Goal: Task Accomplishment & Management: Manage account settings

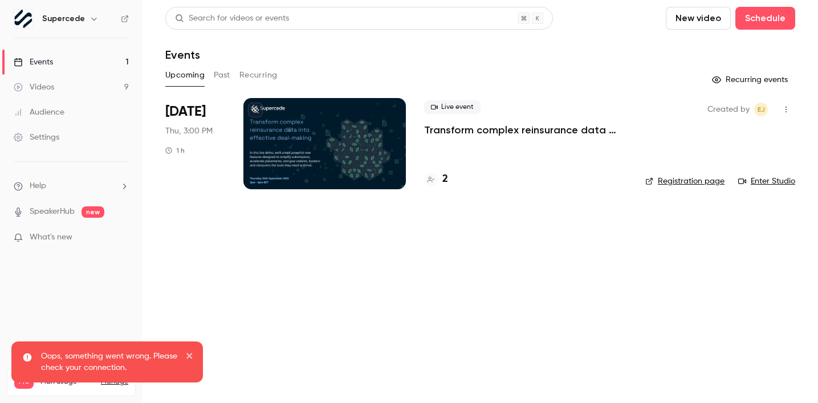
click at [787, 108] on icon "button" at bounding box center [786, 109] width 9 height 8
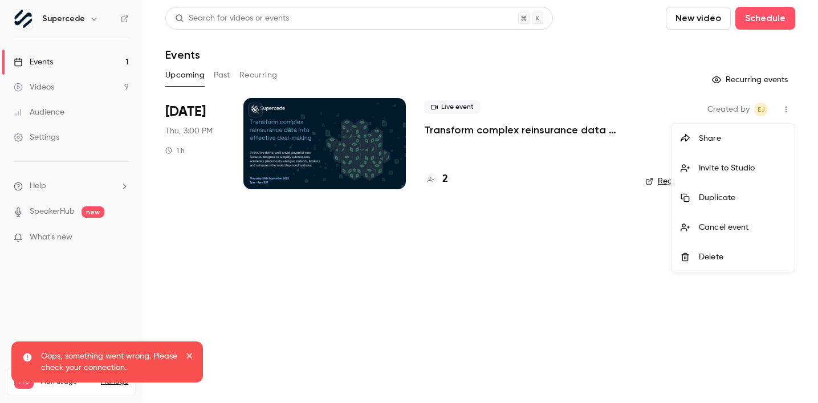
click at [711, 222] on div "Cancel event" at bounding box center [742, 227] width 87 height 11
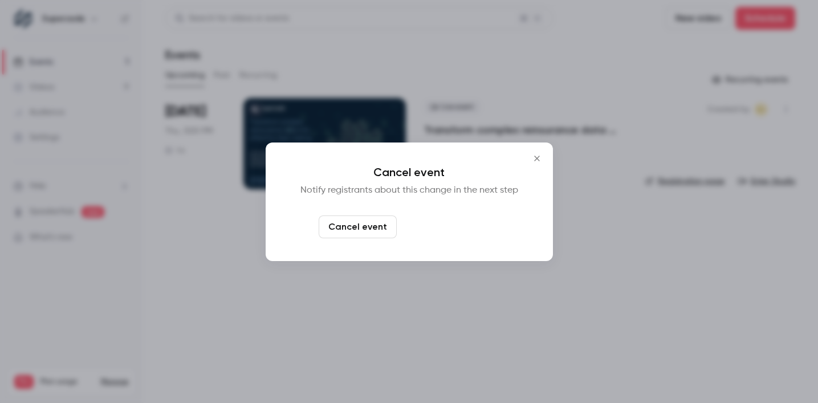
click at [428, 229] on button "Cancel and notify" at bounding box center [450, 226] width 98 height 23
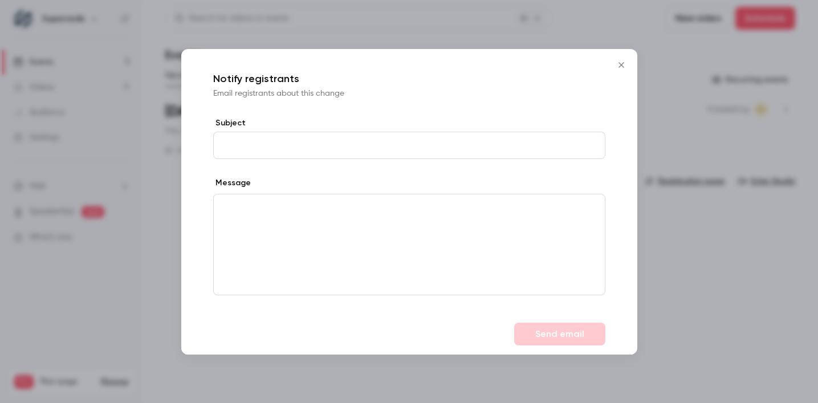
click at [622, 69] on icon "Close" at bounding box center [622, 64] width 14 height 9
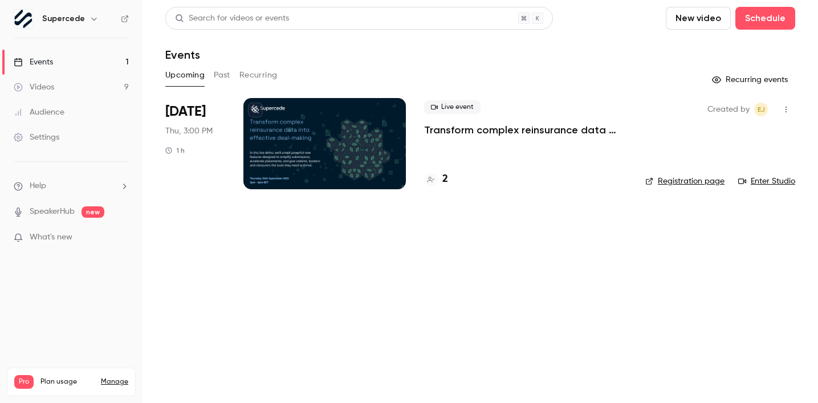
click at [590, 127] on p "Transform complex reinsurance data into effective deal-making" at bounding box center [525, 130] width 203 height 14
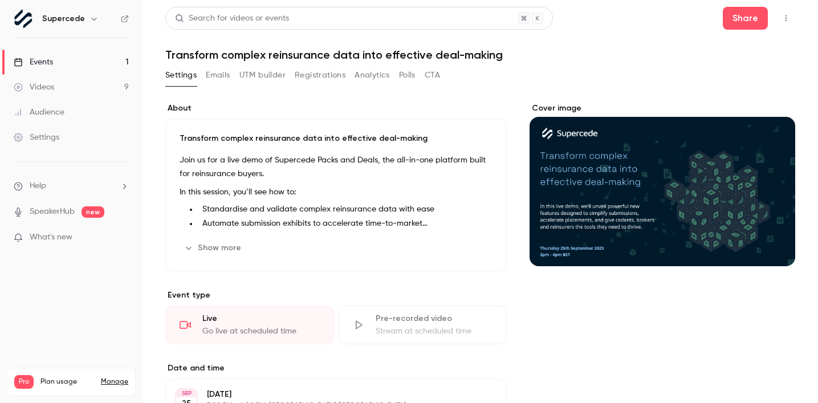
click at [324, 68] on button "Registrations" at bounding box center [320, 75] width 51 height 18
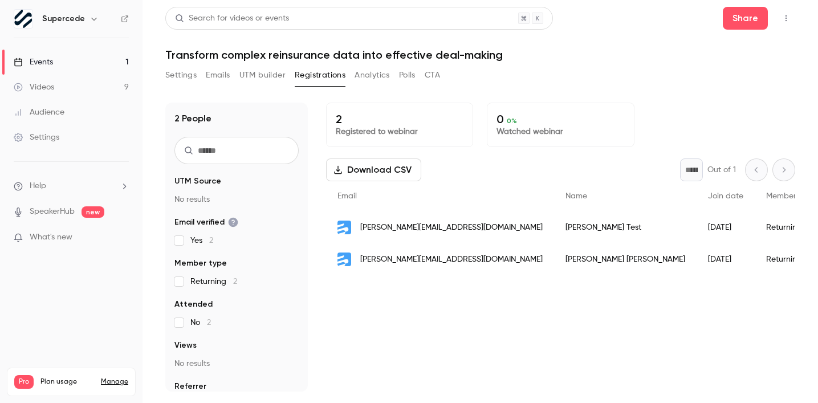
click at [785, 21] on icon "button" at bounding box center [786, 18] width 9 height 8
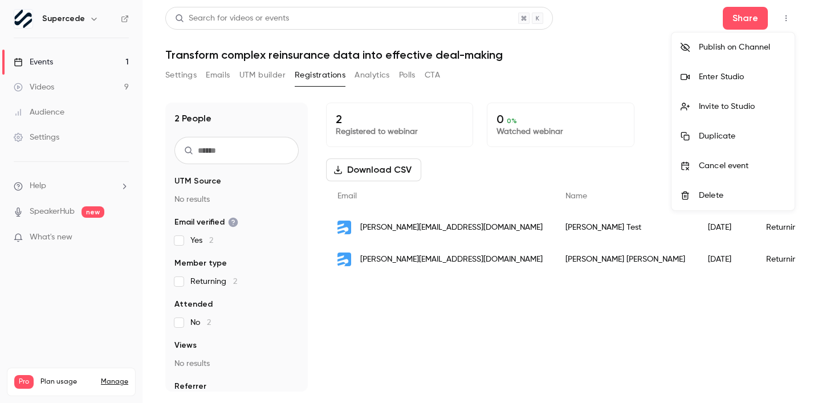
click at [751, 164] on div "Cancel event" at bounding box center [742, 165] width 87 height 11
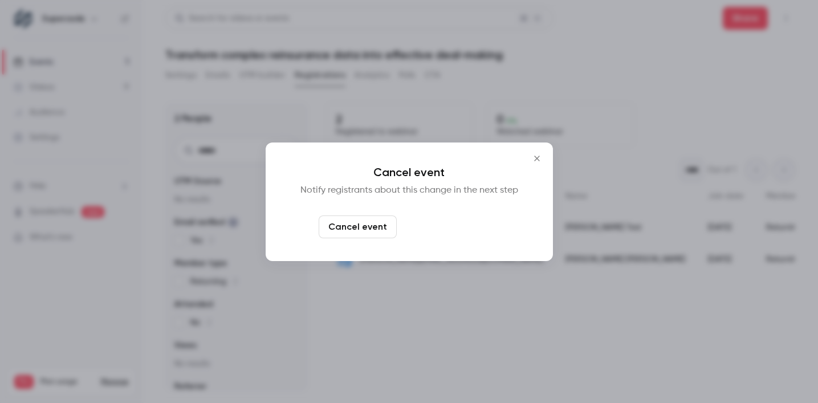
click at [431, 225] on button "Cancel and notify" at bounding box center [450, 226] width 98 height 23
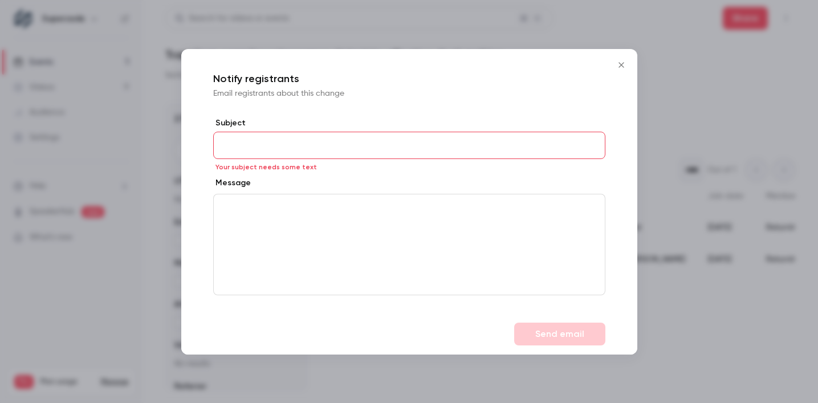
click at [624, 67] on icon "Close" at bounding box center [622, 64] width 14 height 9
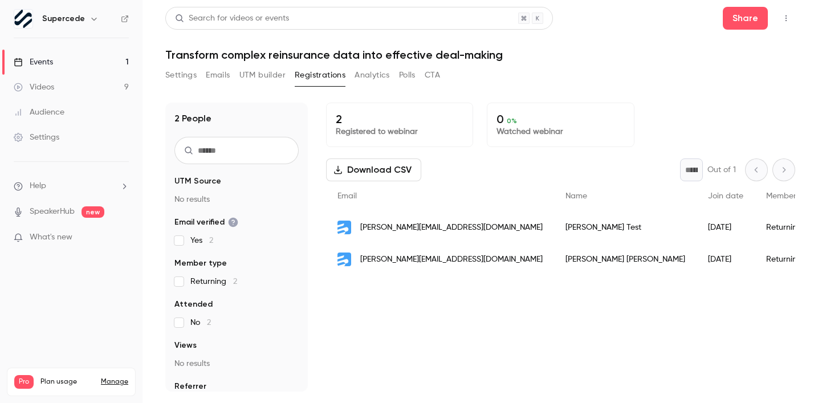
click at [784, 24] on button "button" at bounding box center [786, 18] width 18 height 18
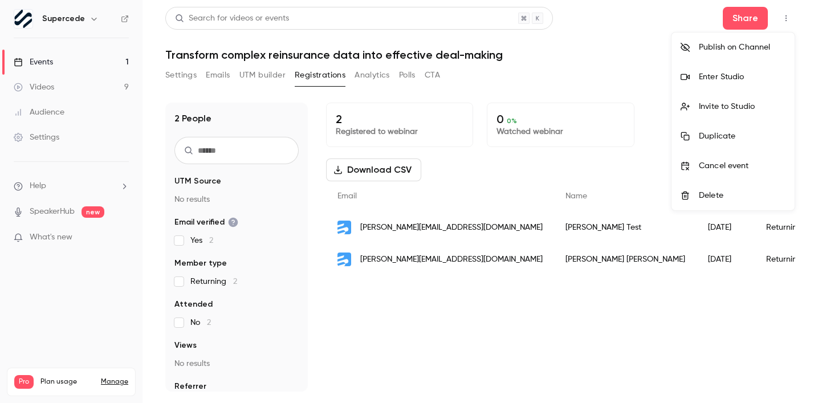
click at [739, 161] on div "Cancel event" at bounding box center [742, 165] width 87 height 11
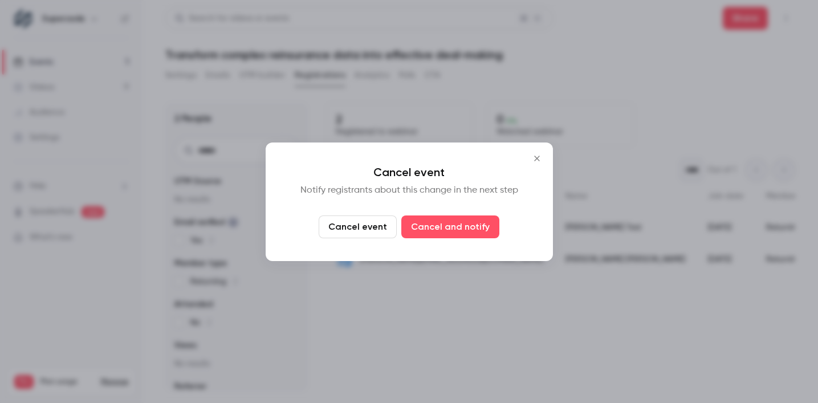
click at [347, 238] on div "Cancel event Notify registrants about this change in the next step Cancel event…" at bounding box center [409, 202] width 287 height 119
click at [359, 225] on button "Cancel event" at bounding box center [358, 226] width 78 height 23
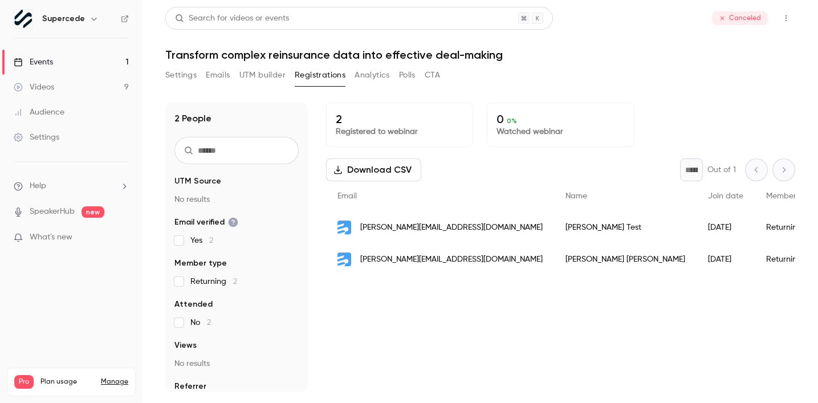
click at [70, 58] on link "Events 1" at bounding box center [71, 62] width 143 height 25
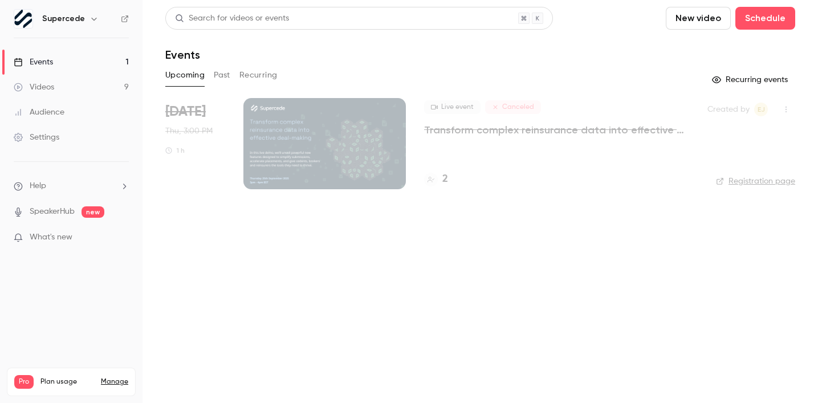
click at [115, 60] on link "Events 1" at bounding box center [71, 62] width 143 height 25
